Goal: Navigation & Orientation: Go to known website

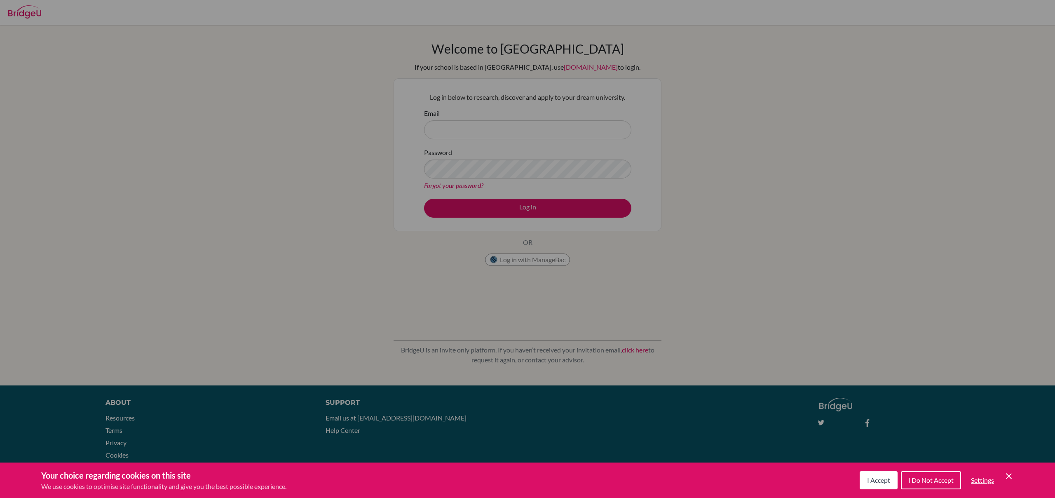
click at [551, 256] on div "Cookie Preferences" at bounding box center [527, 249] width 1055 height 498
click at [544, 265] on div "Cookie Preferences" at bounding box center [527, 249] width 1055 height 498
click at [890, 484] on button "I Accept" at bounding box center [879, 480] width 38 height 18
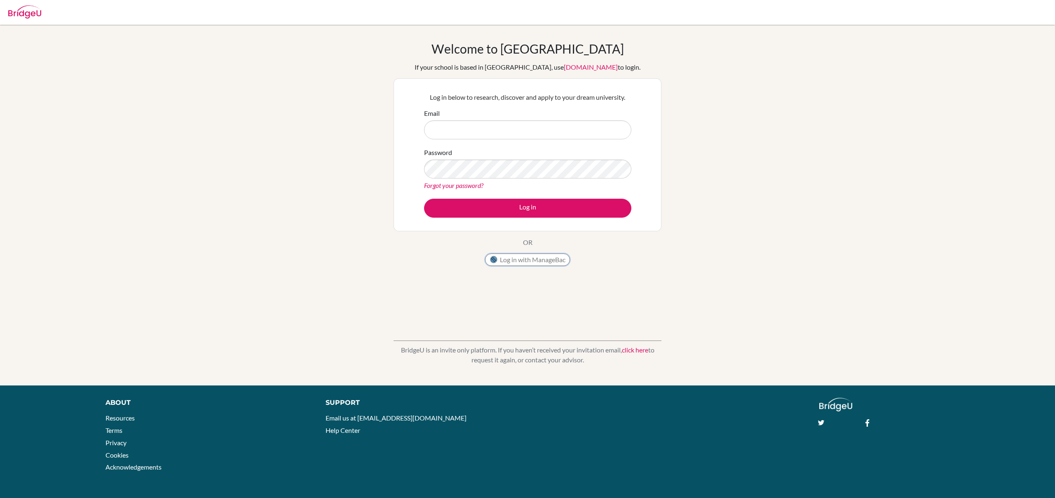
click at [507, 260] on button "Log in with ManageBac" at bounding box center [527, 259] width 85 height 12
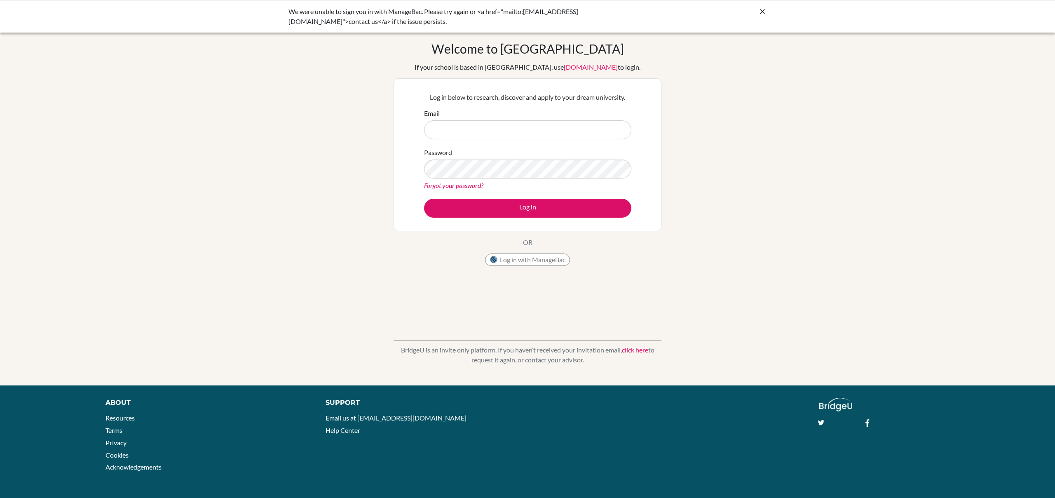
click at [730, 96] on div "Welcome to [GEOGRAPHIC_DATA] If your school is based in [GEOGRAPHIC_DATA], use …" at bounding box center [527, 205] width 1055 height 328
click at [795, 86] on div "Welcome to [GEOGRAPHIC_DATA] If your school is based in [GEOGRAPHIC_DATA], use …" at bounding box center [527, 205] width 1055 height 328
click at [765, 13] on icon at bounding box center [762, 11] width 8 height 8
